Goal: Task Accomplishment & Management: Use online tool/utility

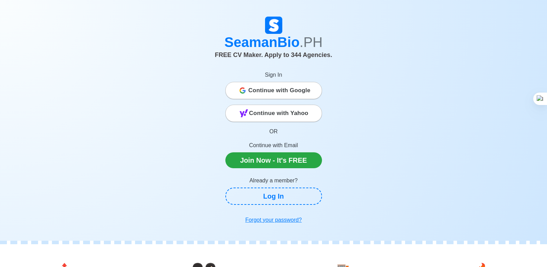
click at [299, 89] on span "Continue with Google" at bounding box center [280, 91] width 62 height 14
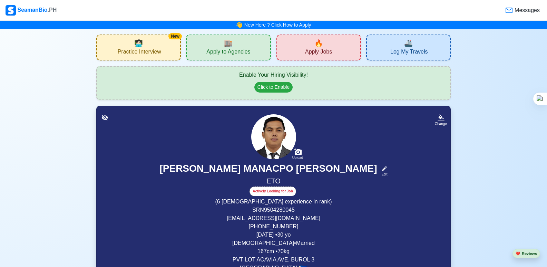
click at [302, 46] on div "🔥 Apply Jobs" at bounding box center [319, 48] width 85 height 26
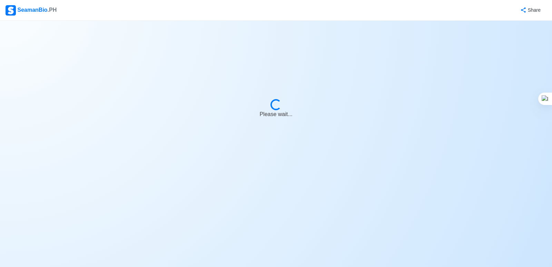
select select "ETO/ETR"
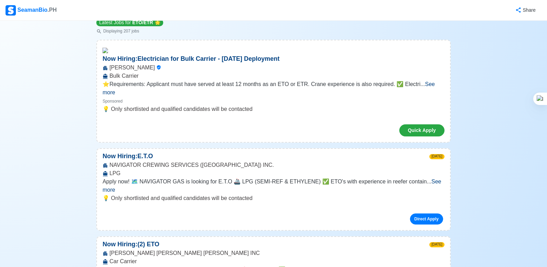
scroll to position [97, 0]
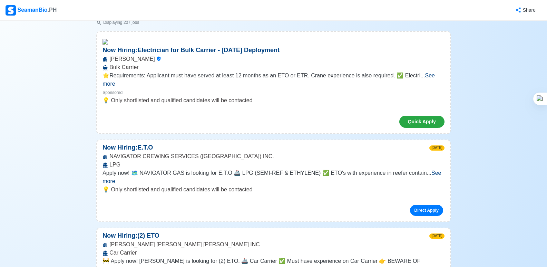
click at [435, 170] on span "See more" at bounding box center [272, 177] width 339 height 14
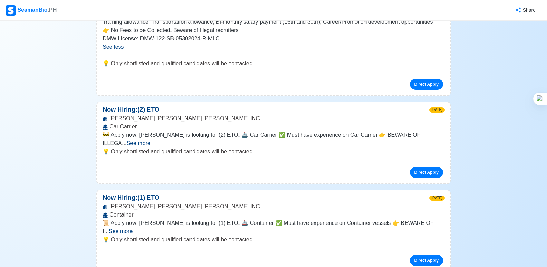
scroll to position [290, 0]
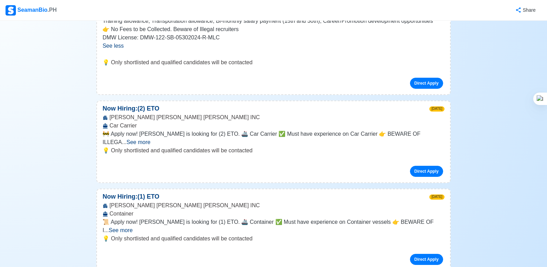
click at [151, 139] on span "See more" at bounding box center [139, 142] width 24 height 6
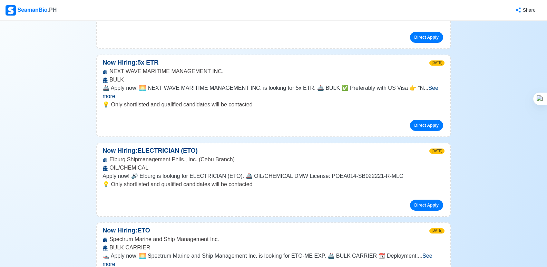
scroll to position [654, 0]
